Goal: Task Accomplishment & Management: Manage account settings

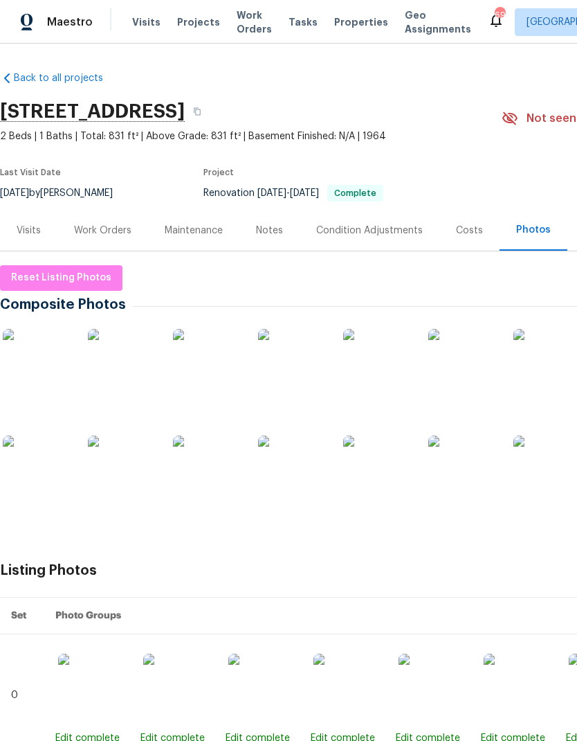
click at [96, 224] on div "Work Orders" at bounding box center [102, 231] width 57 height 14
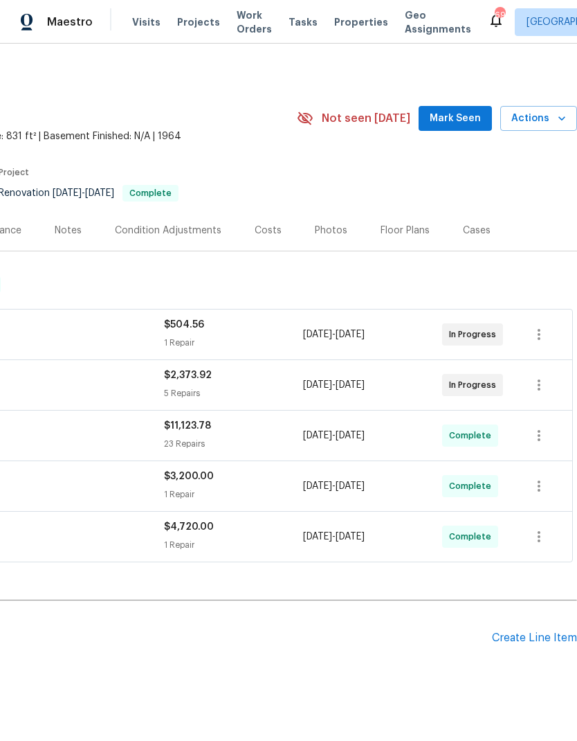
scroll to position [0, 205]
click at [546, 122] on span "Actions" at bounding box center [539, 118] width 55 height 17
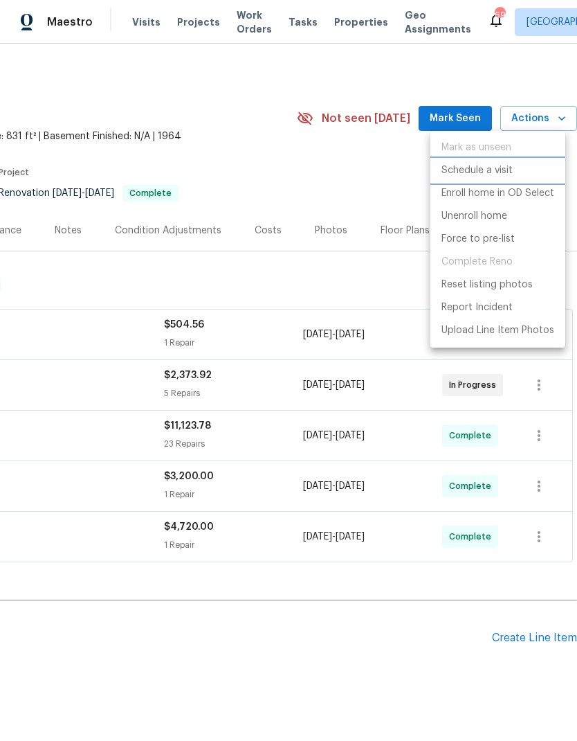
click at [501, 170] on p "Schedule a visit" at bounding box center [477, 170] width 71 height 15
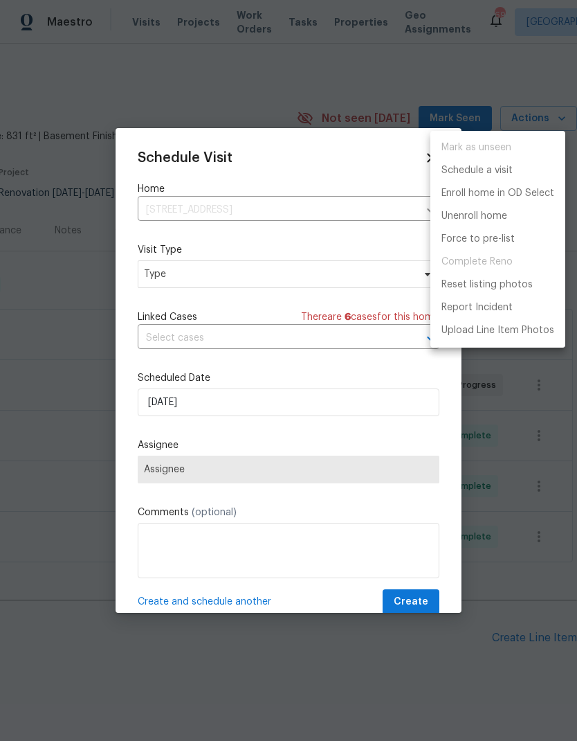
click at [167, 276] on div at bounding box center [288, 370] width 577 height 741
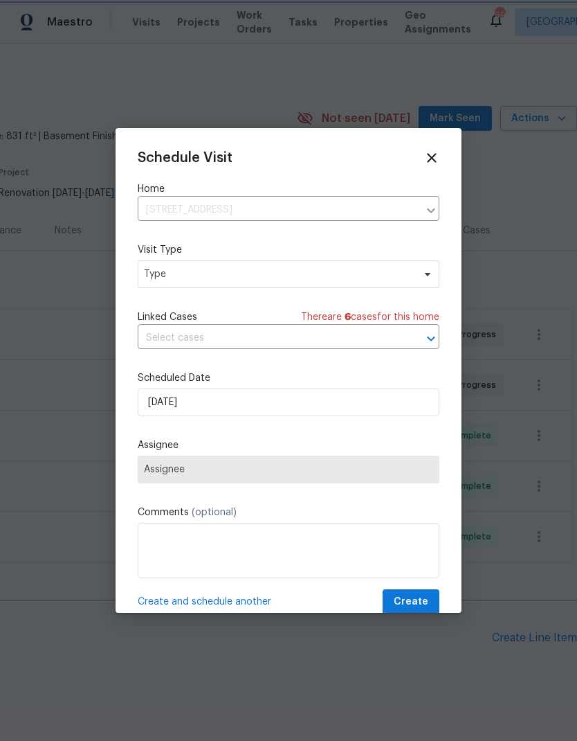
click at [167, 276] on div "Mark as unseen Schedule a visit Enroll home in OD Select Unenroll home Force to…" at bounding box center [288, 370] width 577 height 741
click at [170, 278] on span "Type" at bounding box center [278, 274] width 269 height 14
type input "Cus"
click at [157, 337] on div "Custom" at bounding box center [164, 341] width 37 height 14
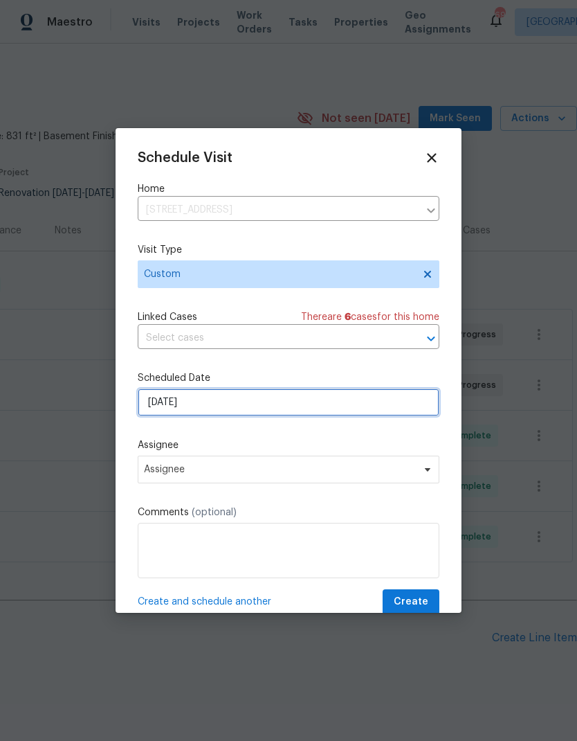
click at [161, 406] on input "[DATE]" at bounding box center [289, 402] width 302 height 28
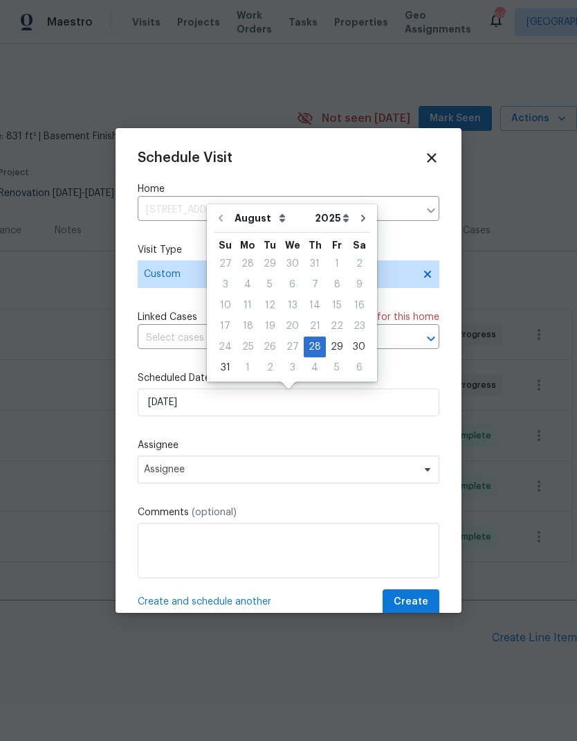
click at [142, 435] on div "Schedule Visit Home [STREET_ADDRESS] ​ Visit Type Custom Linked Cases There are…" at bounding box center [289, 382] width 302 height 465
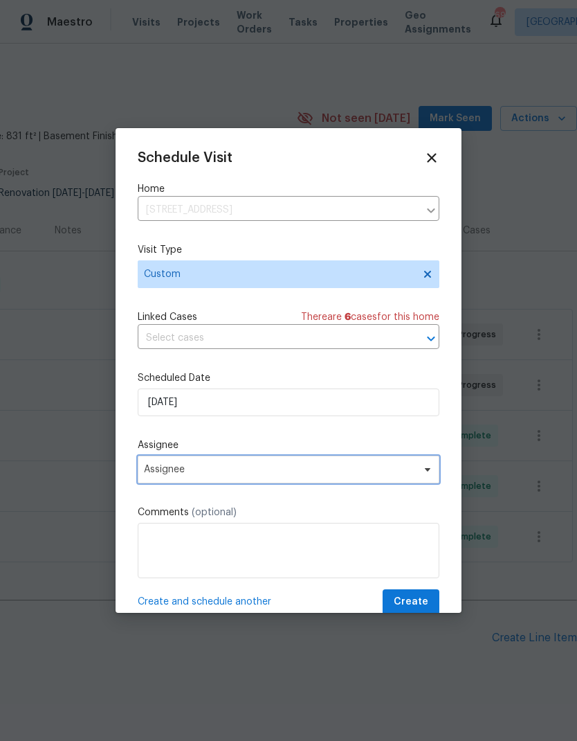
click at [166, 480] on span "Assignee" at bounding box center [289, 470] width 302 height 28
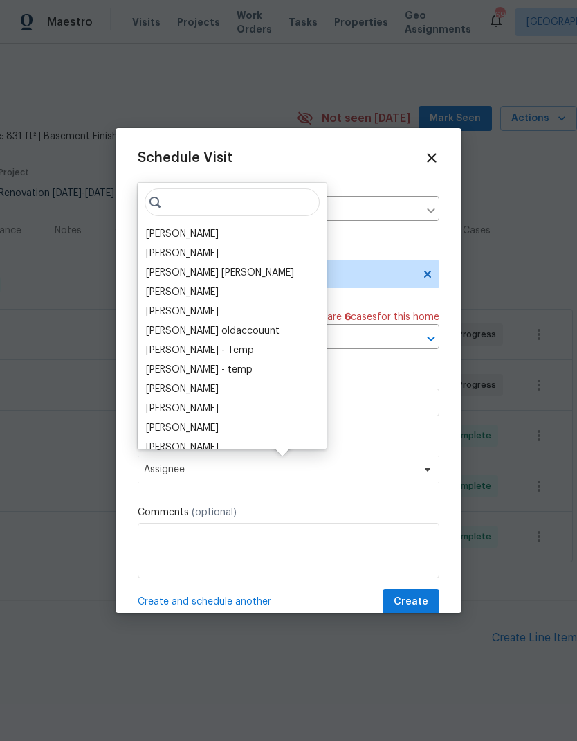
click at [161, 240] on div "[PERSON_NAME]" at bounding box center [182, 234] width 73 height 14
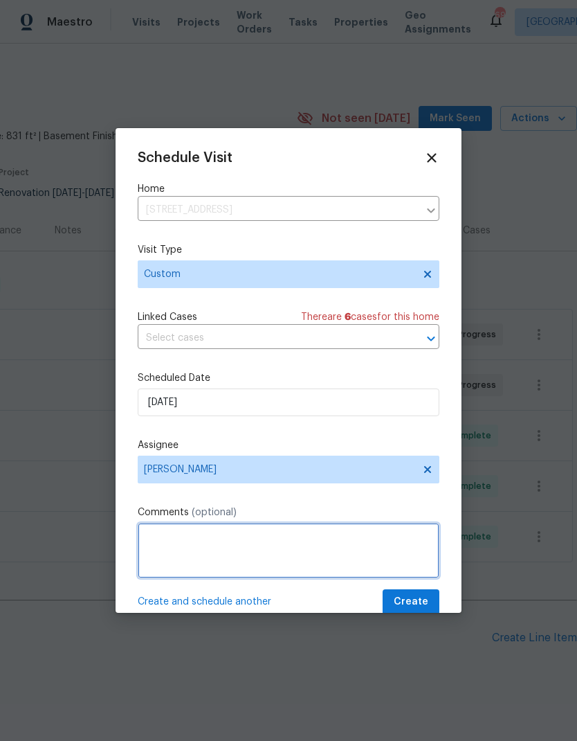
click at [162, 542] on textarea at bounding box center [289, 550] width 302 height 55
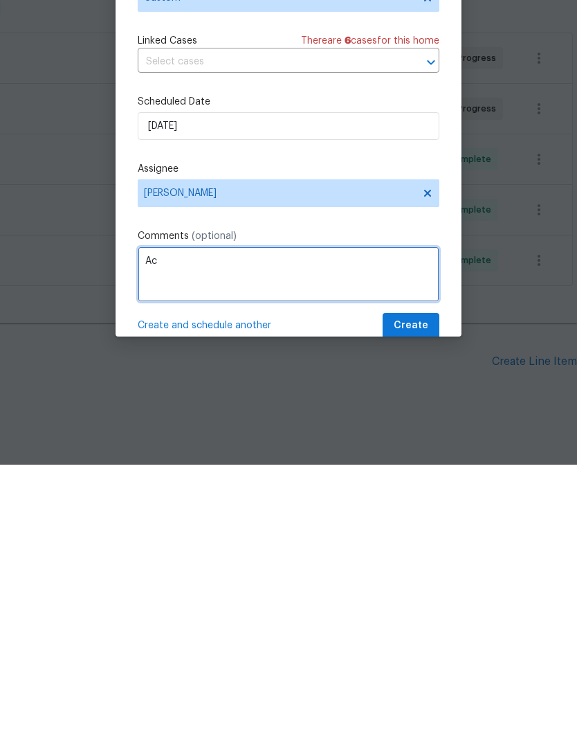
type textarea "A"
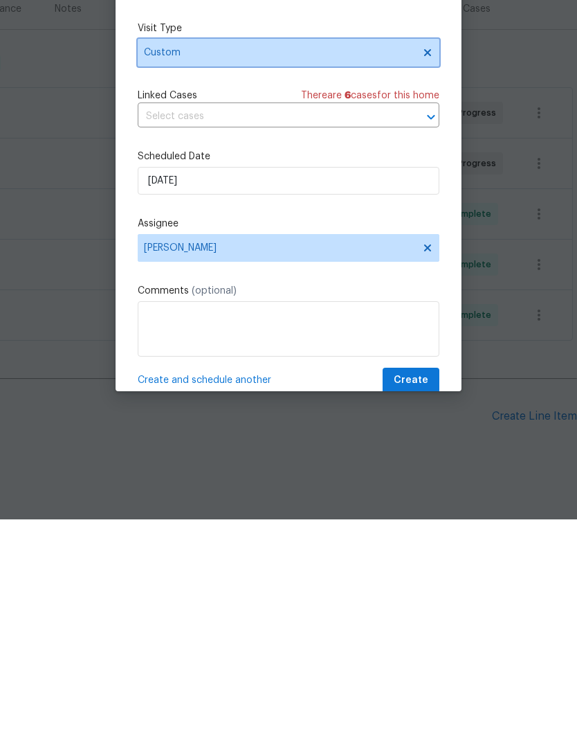
click at [163, 267] on span "Custom" at bounding box center [278, 274] width 269 height 14
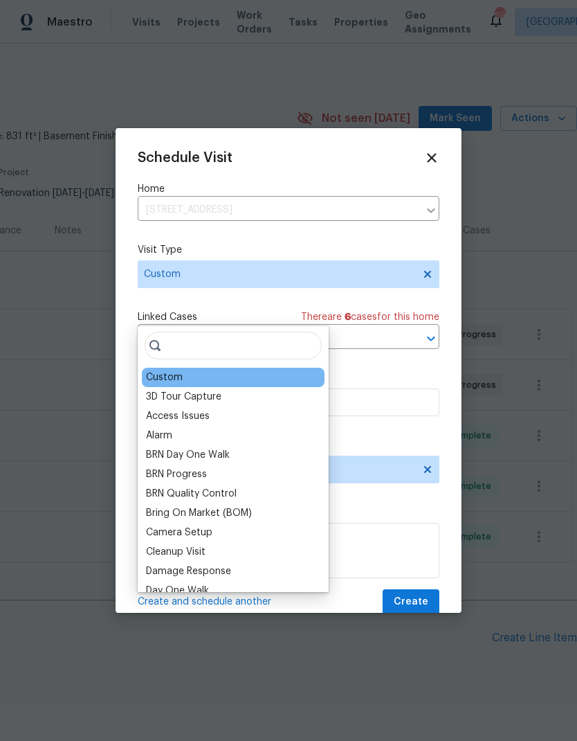
click at [150, 409] on div "Access Issues" at bounding box center [178, 416] width 64 height 14
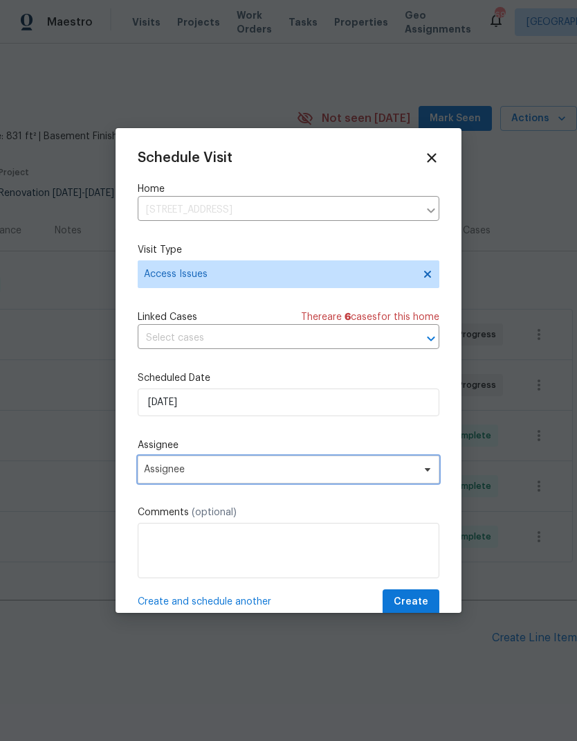
click at [154, 478] on span "Assignee" at bounding box center [289, 470] width 302 height 28
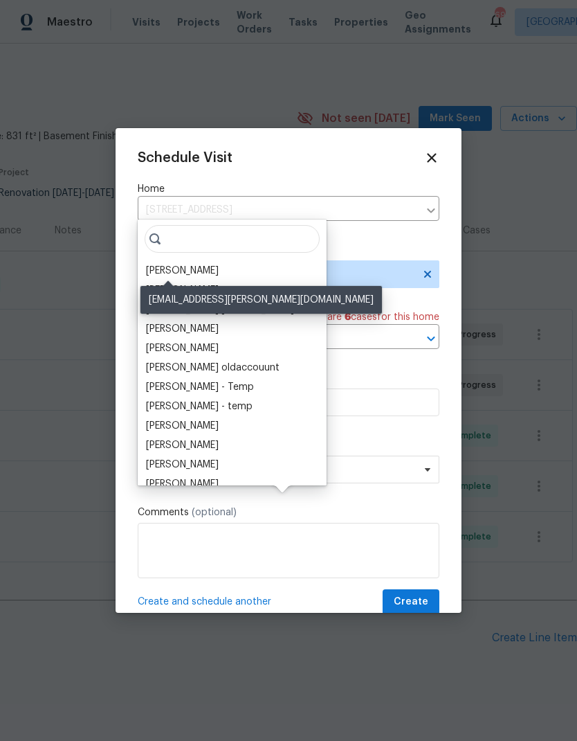
click at [163, 264] on div "[PERSON_NAME]" at bounding box center [182, 271] width 73 height 14
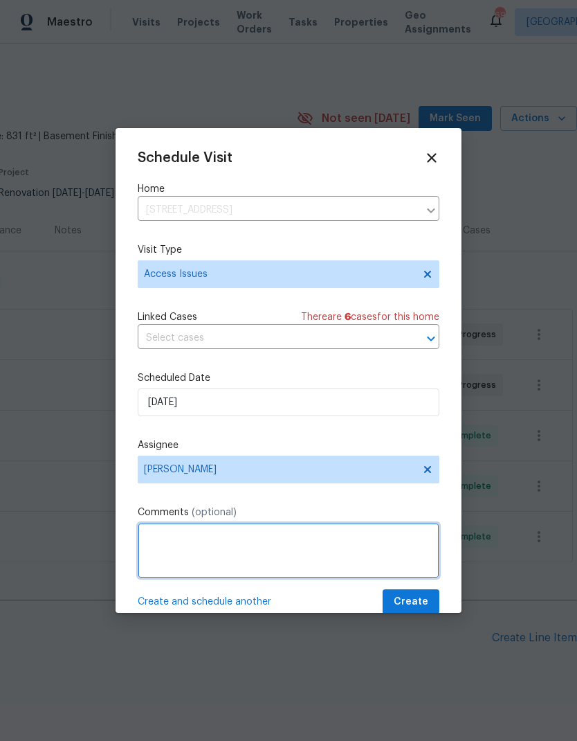
click at [161, 559] on textarea at bounding box center [289, 550] width 302 height 55
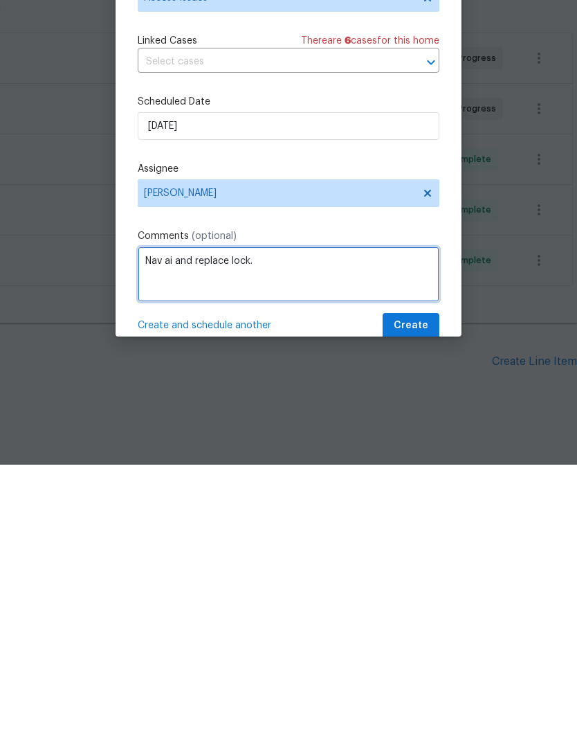
type textarea "Nav ai and replace lock."
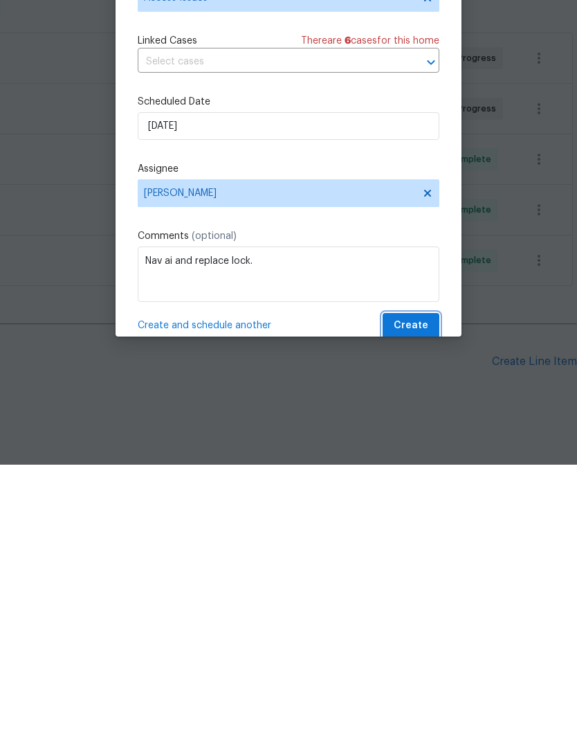
click at [413, 593] on span "Create" at bounding box center [411, 601] width 35 height 17
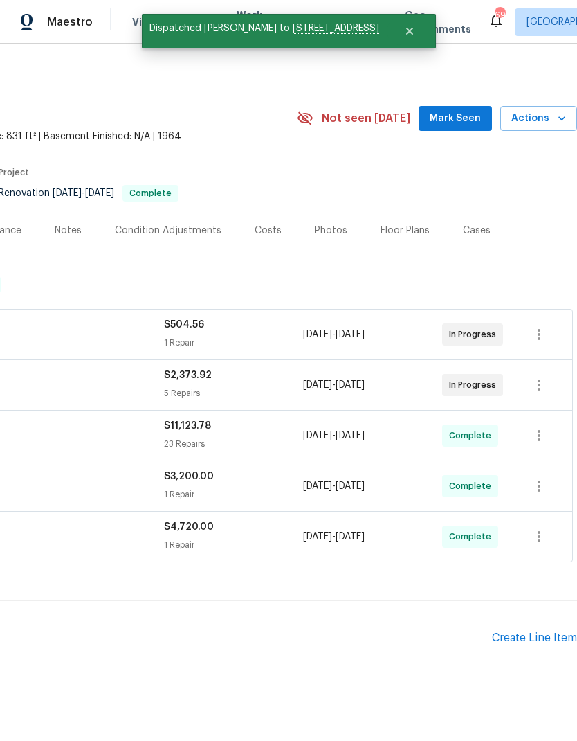
click at [462, 110] on span "Mark Seen" at bounding box center [455, 118] width 51 height 17
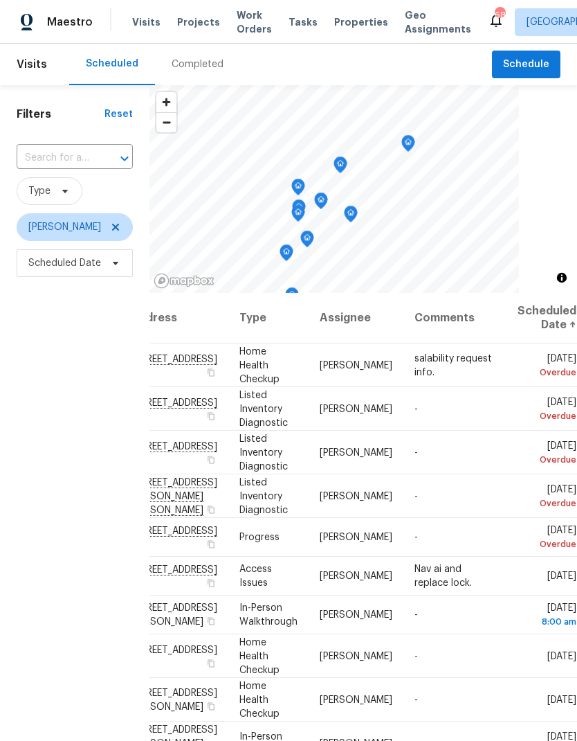
scroll to position [0, 115]
click at [0, 0] on icon at bounding box center [0, 0] width 0 height 0
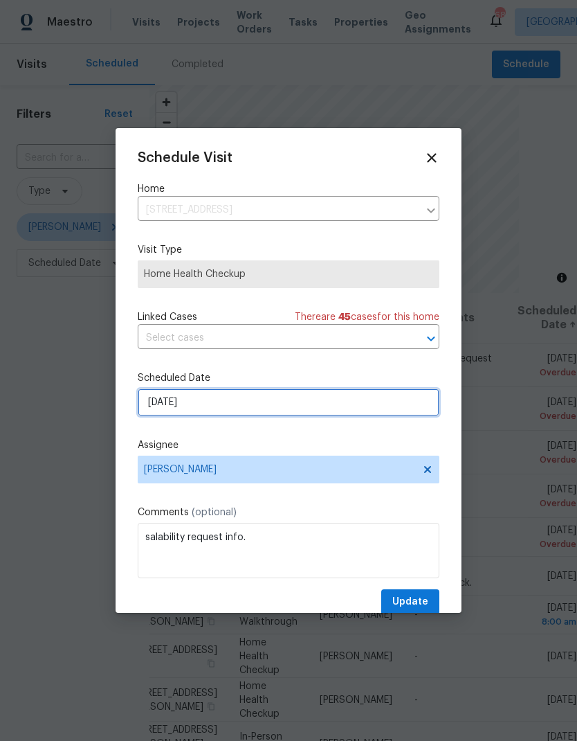
click at [169, 411] on input "[DATE]" at bounding box center [289, 402] width 302 height 28
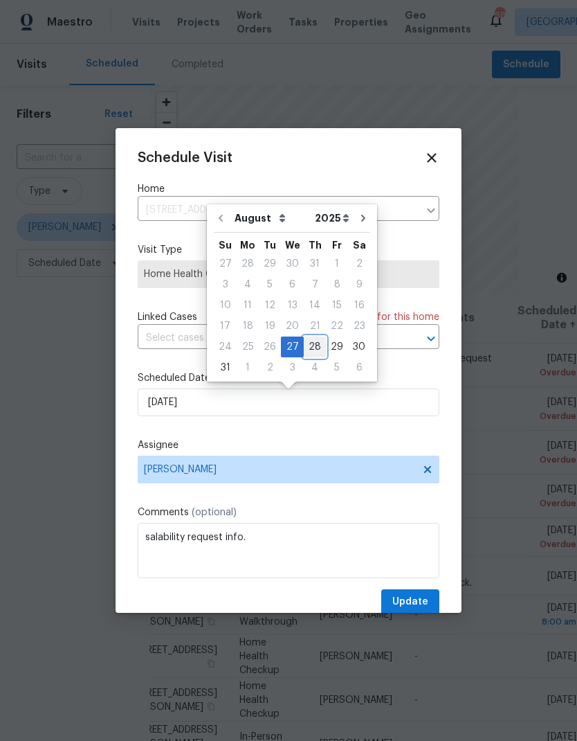
click at [314, 346] on div "28" at bounding box center [315, 346] width 22 height 19
type input "[DATE]"
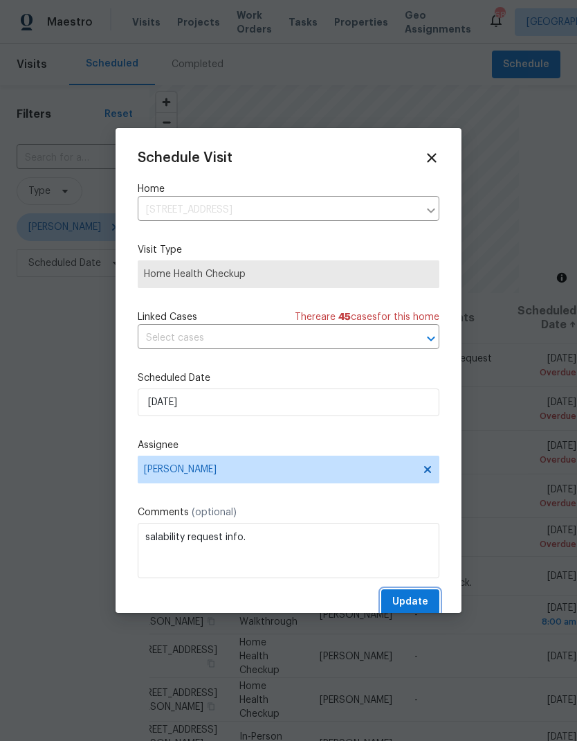
click at [411, 597] on span "Update" at bounding box center [411, 601] width 36 height 17
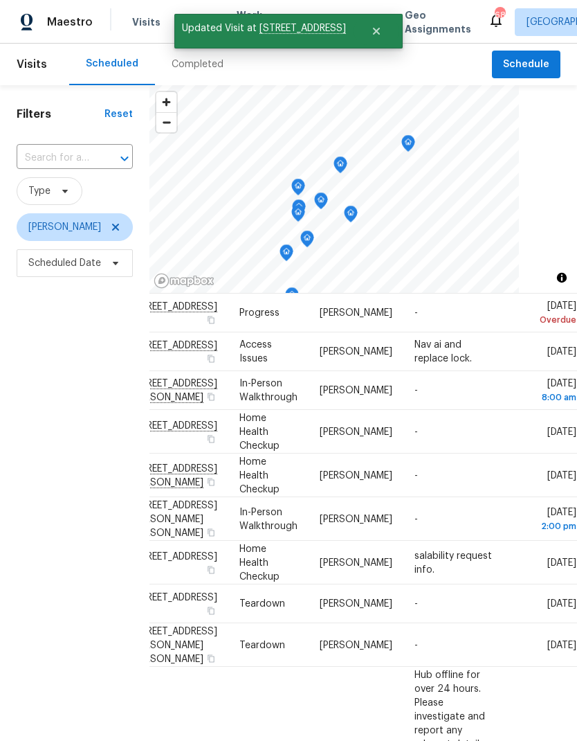
scroll to position [181, 115]
click at [0, 0] on icon at bounding box center [0, 0] width 0 height 0
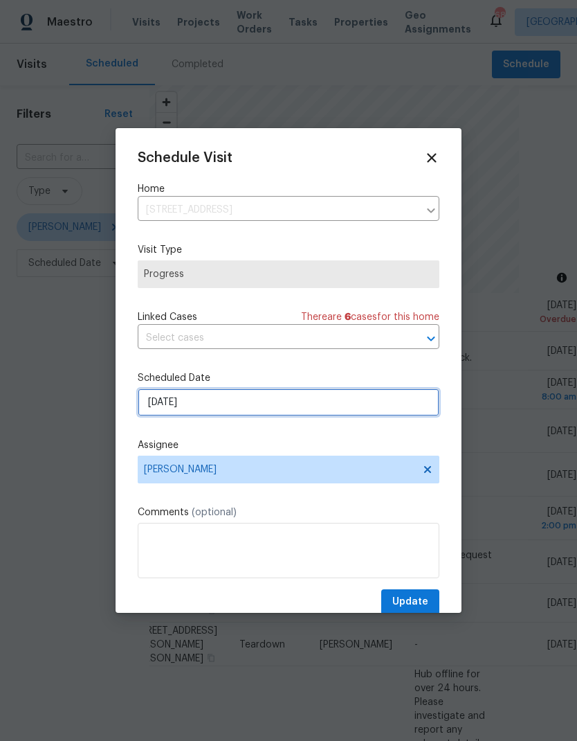
click at [156, 410] on input "[DATE]" at bounding box center [289, 402] width 302 height 28
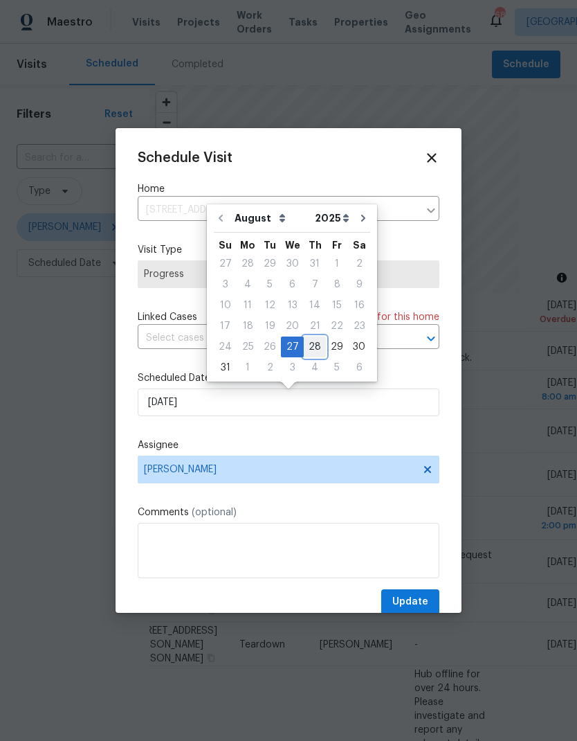
click at [312, 346] on div "28" at bounding box center [315, 346] width 22 height 19
type input "[DATE]"
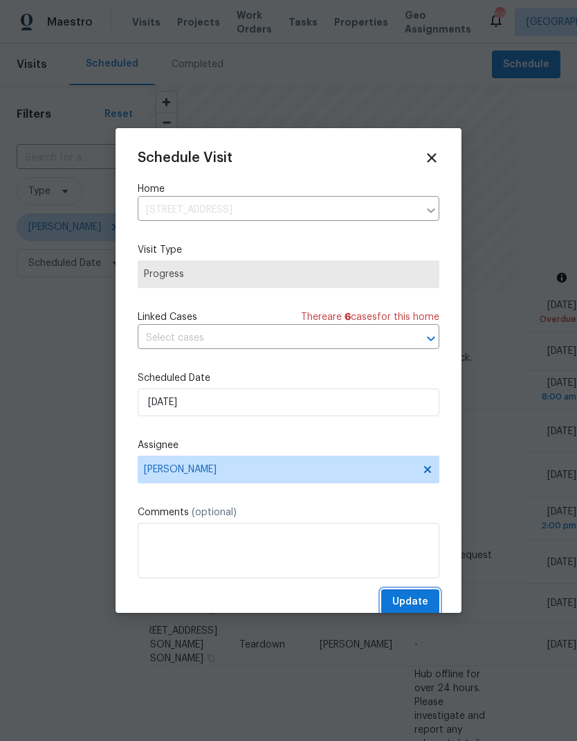
click at [416, 598] on span "Update" at bounding box center [411, 601] width 36 height 17
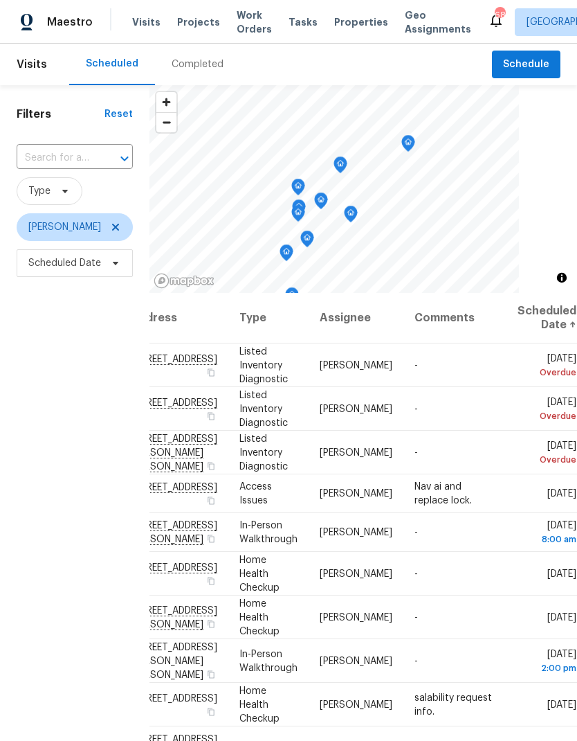
scroll to position [0, 115]
click at [0, 0] on icon at bounding box center [0, 0] width 0 height 0
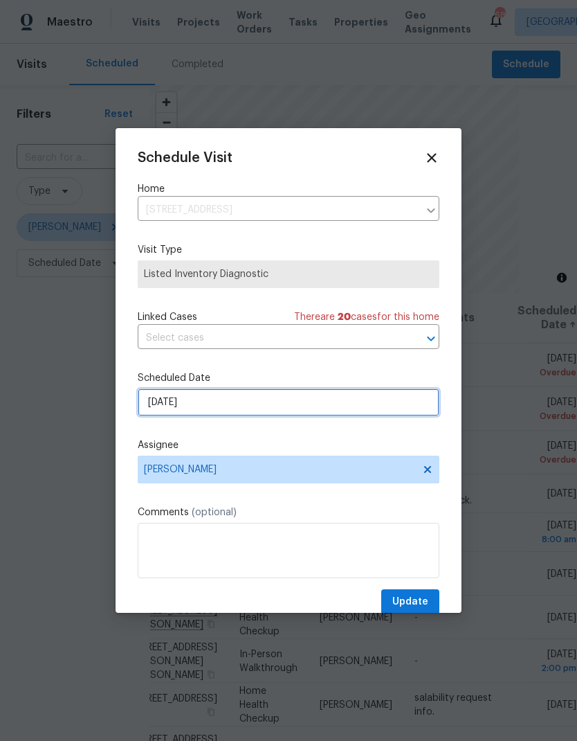
click at [154, 409] on input "[DATE]" at bounding box center [289, 402] width 302 height 28
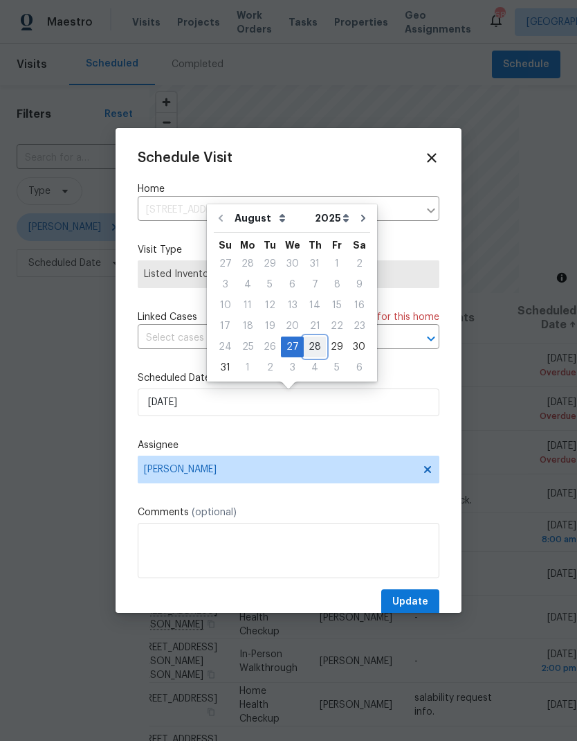
click at [309, 343] on div "28" at bounding box center [315, 346] width 22 height 19
type input "[DATE]"
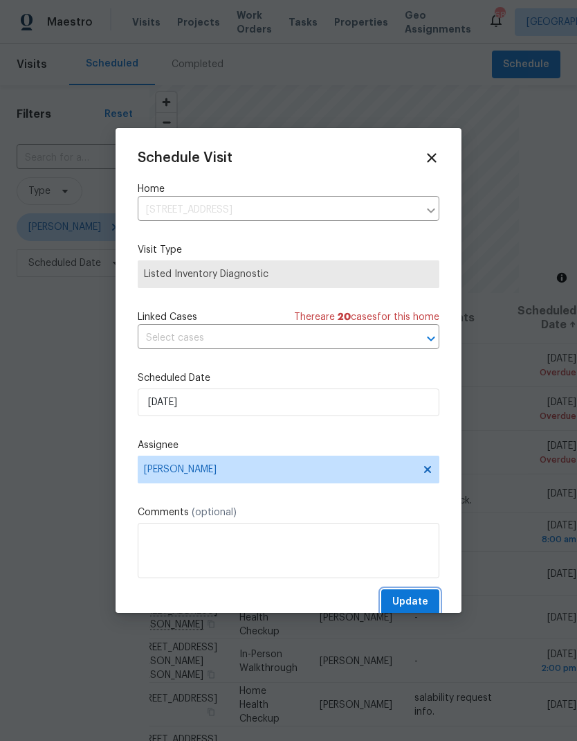
click at [417, 600] on span "Update" at bounding box center [411, 601] width 36 height 17
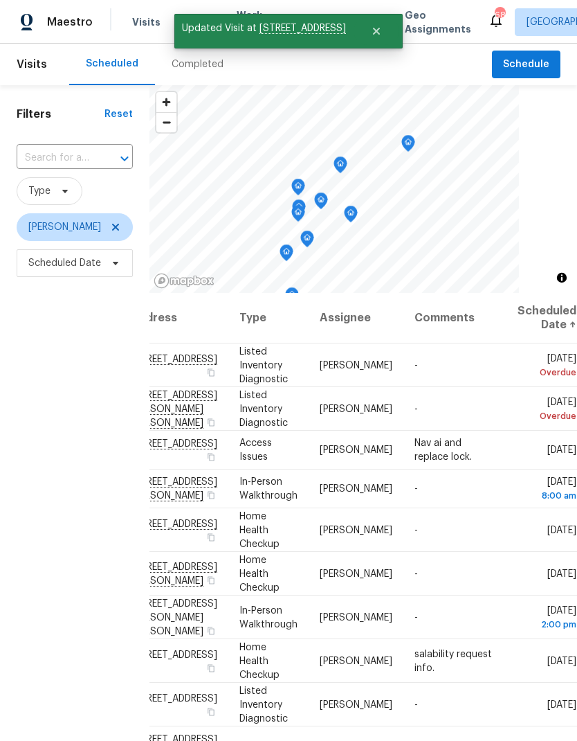
click at [0, 0] on span at bounding box center [0, 0] width 0 height 0
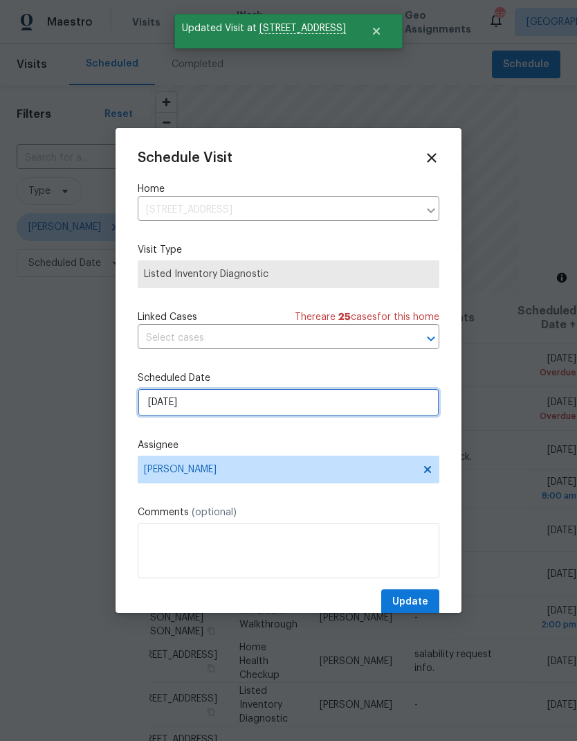
click at [157, 404] on input "[DATE]" at bounding box center [289, 402] width 302 height 28
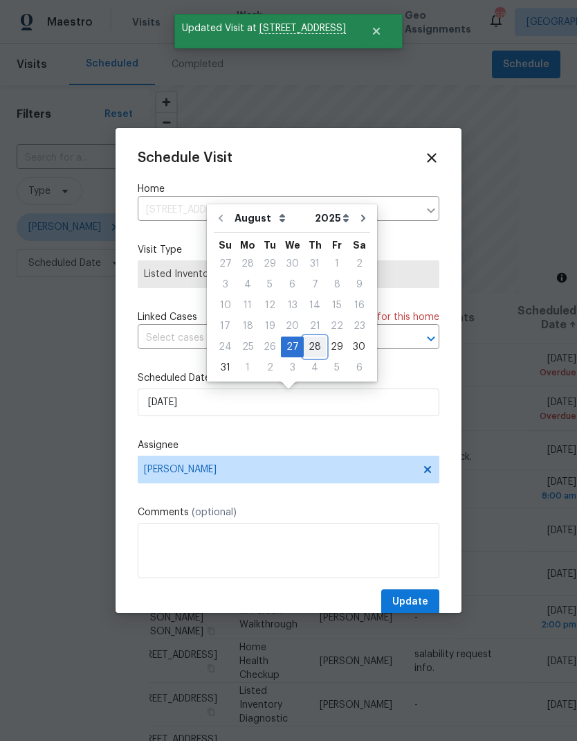
click at [312, 345] on div "28" at bounding box center [315, 346] width 22 height 19
type input "[DATE]"
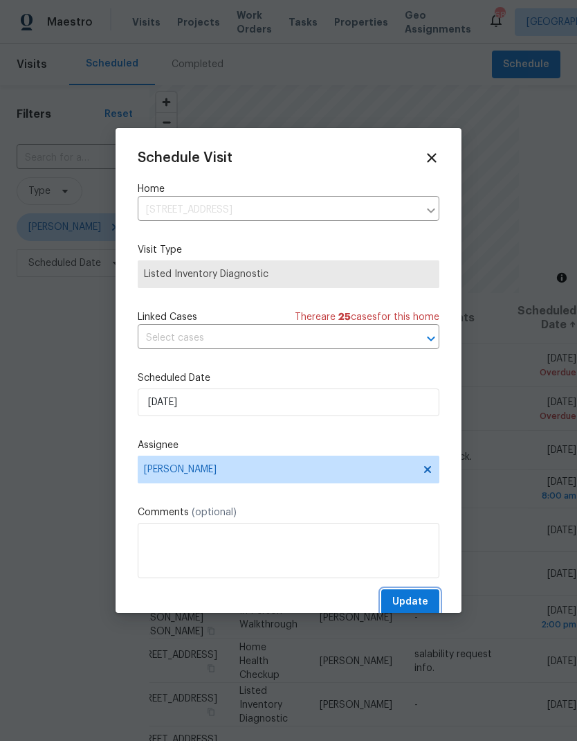
click at [415, 602] on span "Update" at bounding box center [411, 601] width 36 height 17
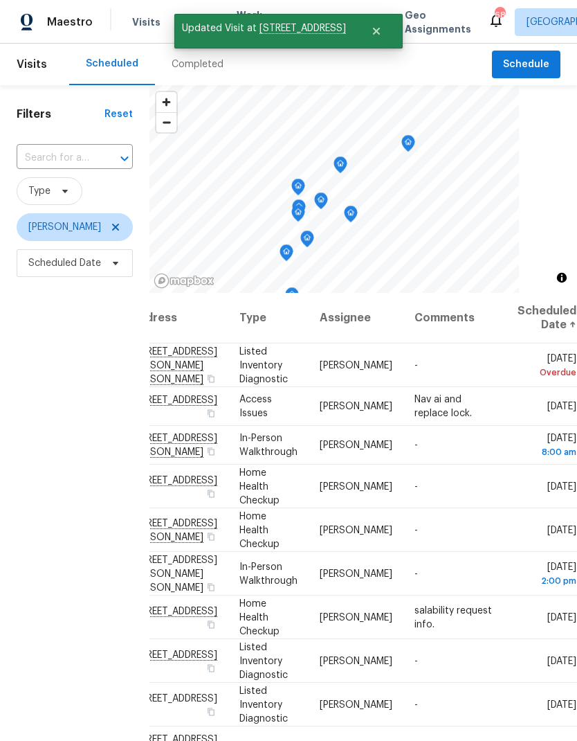
click at [0, 0] on icon at bounding box center [0, 0] width 0 height 0
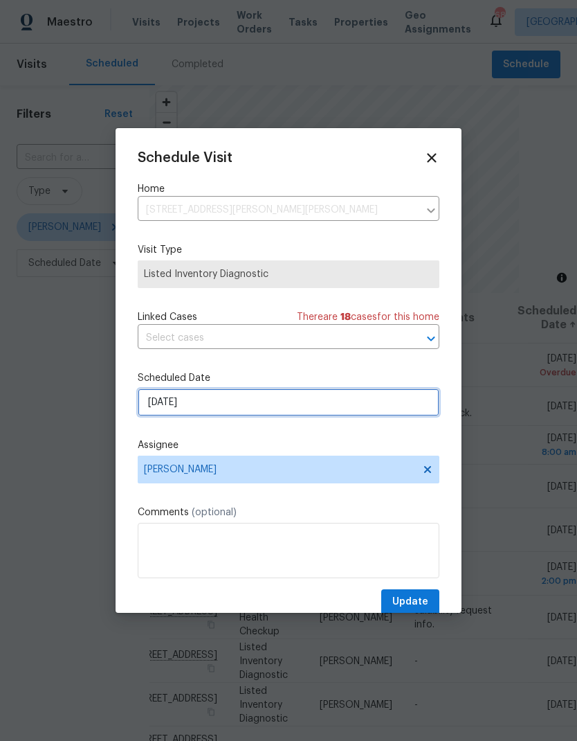
click at [407, 409] on input "[DATE]" at bounding box center [289, 402] width 302 height 28
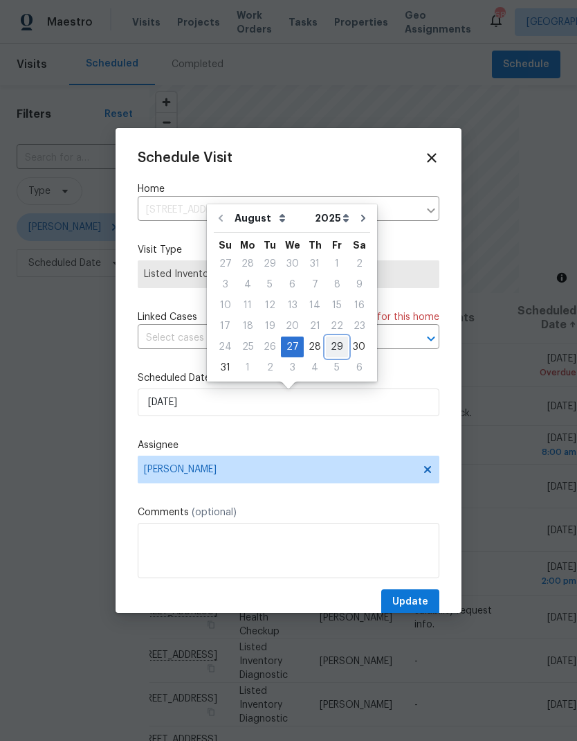
click at [336, 345] on div "29" at bounding box center [337, 346] width 22 height 19
type input "8/29/2025"
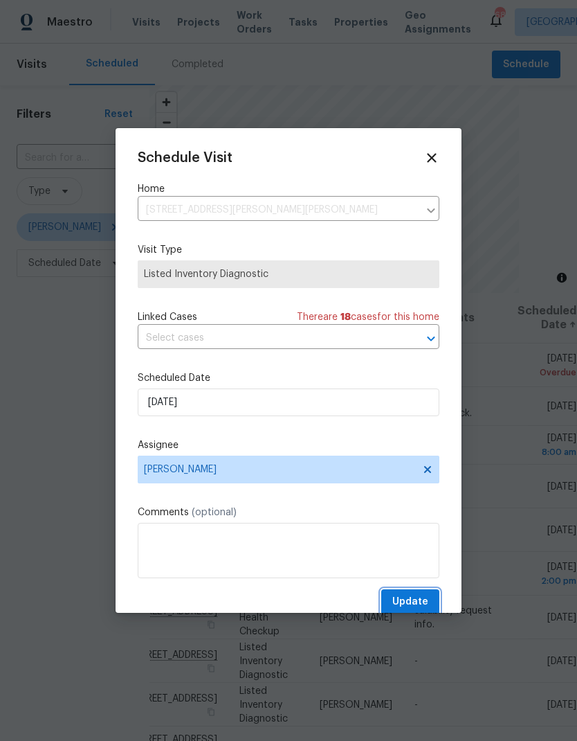
click at [426, 604] on span "Update" at bounding box center [411, 601] width 36 height 17
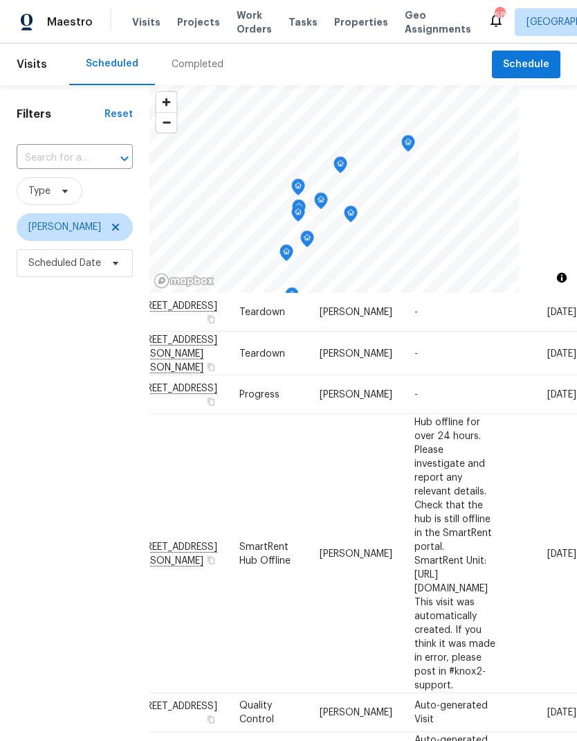
scroll to position [389, 115]
click at [0, 0] on icon at bounding box center [0, 0] width 0 height 0
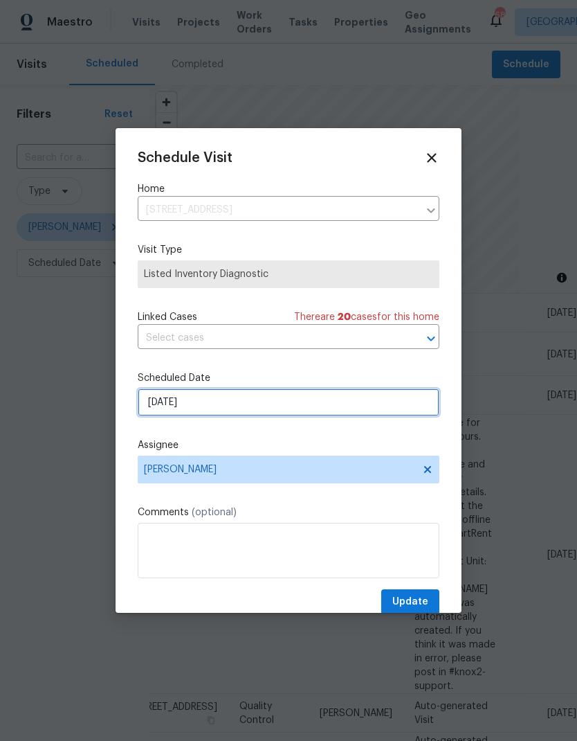
click at [151, 416] on input "[DATE]" at bounding box center [289, 402] width 302 height 28
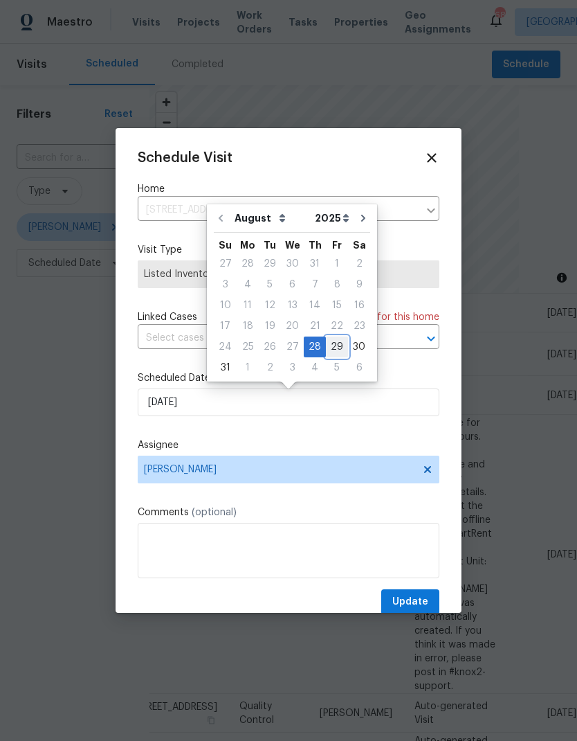
click at [332, 348] on div "29" at bounding box center [337, 346] width 22 height 19
type input "8/29/2025"
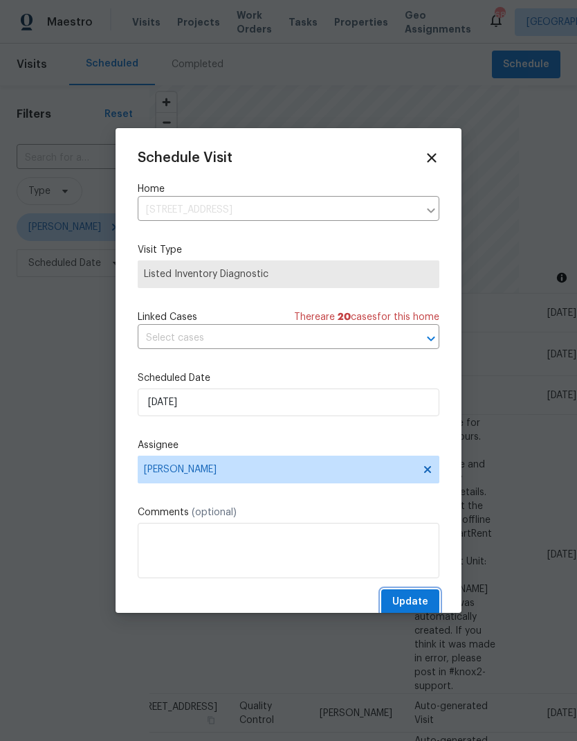
click at [417, 597] on span "Update" at bounding box center [411, 601] width 36 height 17
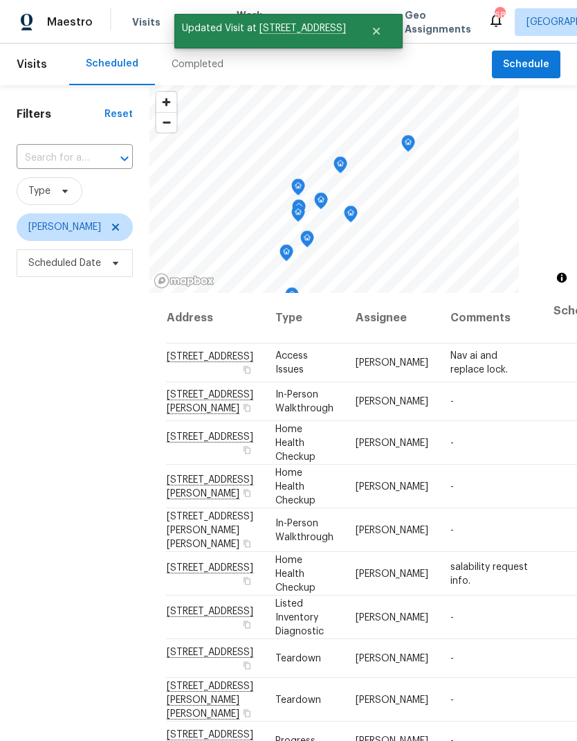
scroll to position [0, 0]
